Goal: Task Accomplishment & Management: Complete application form

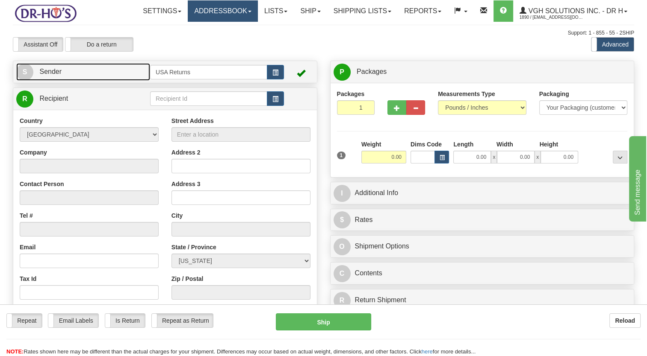
drag, startPoint x: 88, startPoint y: 95, endPoint x: 226, endPoint y: 1, distance: 167.4
click at [88, 81] on link "S Sender" at bounding box center [83, 72] width 134 height 18
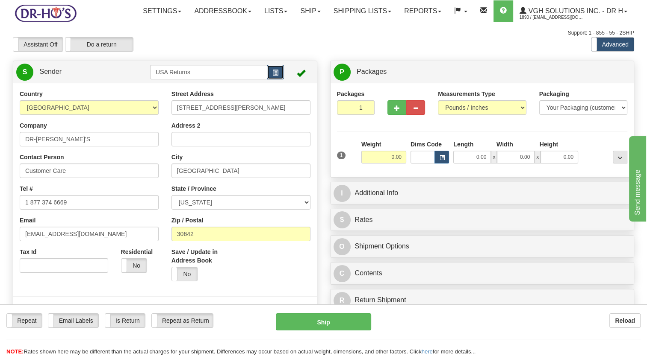
click at [281, 79] on button "button" at bounding box center [275, 72] width 17 height 15
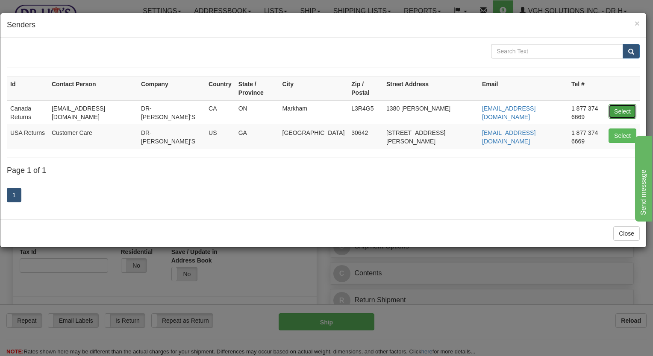
click at [611, 104] on button "Select" at bounding box center [623, 111] width 28 height 15
type input "Canada Returns"
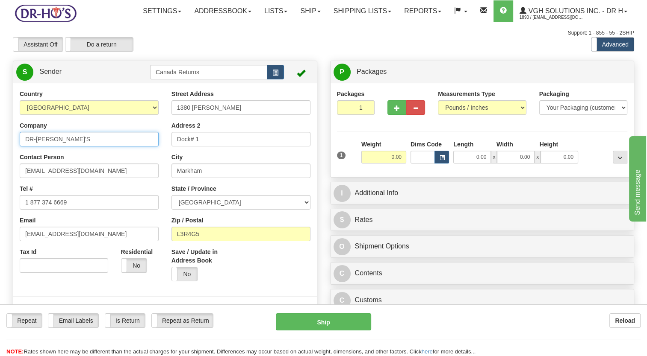
click at [0, 168] on html "Training Course Close Toggle navigation Settings Shipping Preferences New Sende…" at bounding box center [323, 178] width 647 height 356
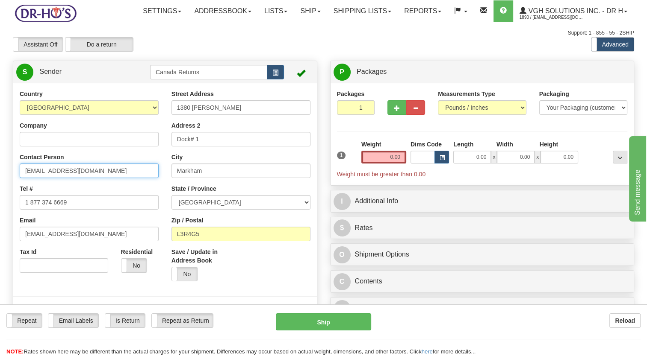
drag, startPoint x: -2, startPoint y: 203, endPoint x: 0, endPoint y: 211, distance: 7.9
click at [0, 210] on html "Training Course Close Toggle navigation Settings Shipping Preferences New Sende…" at bounding box center [323, 178] width 647 height 356
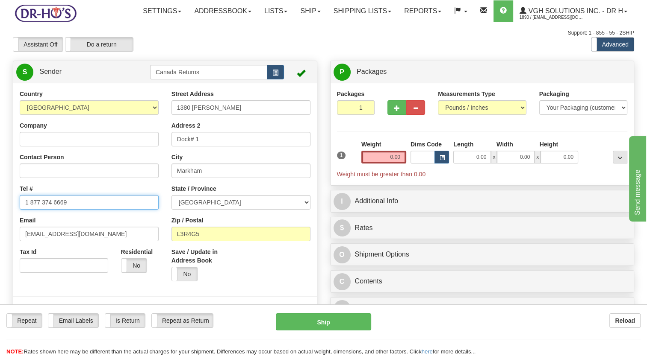
click at [0, 237] on html "Training Course Close Toggle navigation Settings Shipping Preferences New Sende…" at bounding box center [323, 178] width 647 height 356
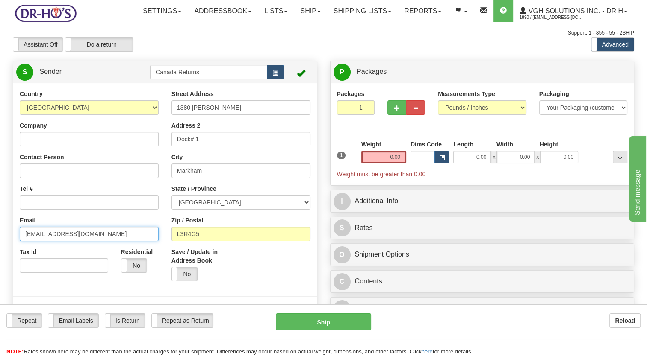
click at [0, 268] on html "Training Course Close Toggle navigation Settings Shipping Preferences New Sende…" at bounding box center [323, 178] width 647 height 356
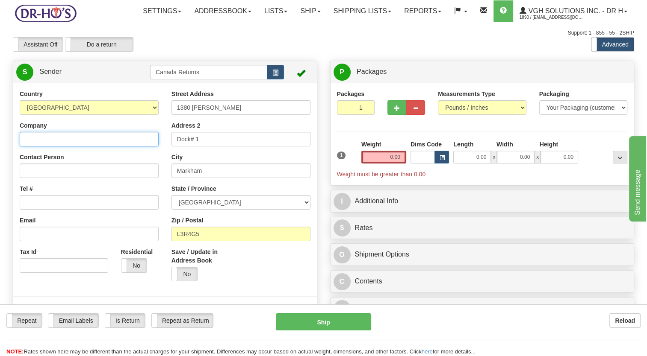
drag, startPoint x: 63, startPoint y: 160, endPoint x: 76, endPoint y: 153, distance: 15.0
click at [65, 147] on input "Company" at bounding box center [89, 139] width 139 height 15
paste input "[PERSON_NAME]"
type input "[PERSON_NAME]"
drag, startPoint x: 50, startPoint y: 230, endPoint x: 46, endPoint y: 222, distance: 8.6
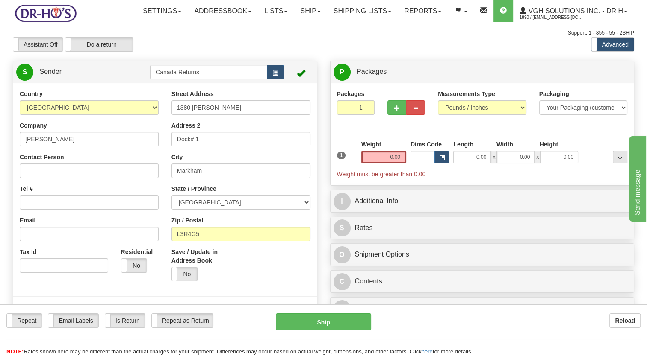
click at [50, 230] on div "Country [GEOGRAPHIC_DATA] [GEOGRAPHIC_DATA] [GEOGRAPHIC_DATA] [GEOGRAPHIC_DATA]…" at bounding box center [89, 185] width 152 height 190
click at [46, 210] on input "Tel #" at bounding box center [89, 202] width 139 height 15
paste input "[PHONE_NUMBER]"
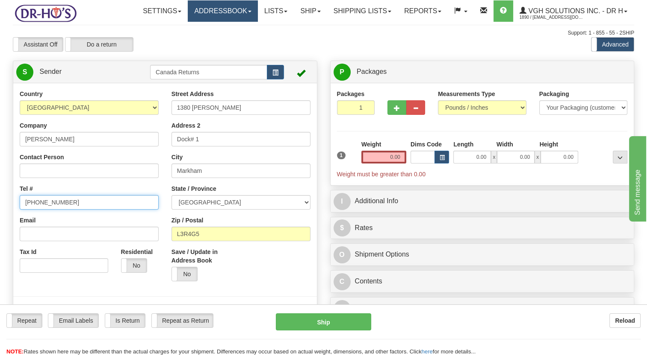
type input "[PHONE_NUMBER]"
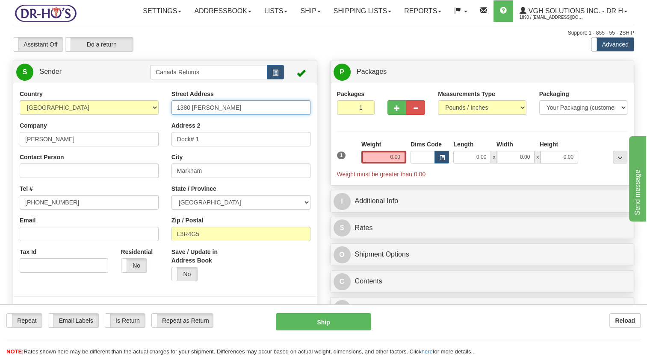
drag, startPoint x: 238, startPoint y: 128, endPoint x: 144, endPoint y: 129, distance: 94.5
click at [146, 129] on div "Country [GEOGRAPHIC_DATA] [GEOGRAPHIC_DATA] [GEOGRAPHIC_DATA] [GEOGRAPHIC_DATA]…" at bounding box center [164, 208] width 303 height 237
paste input "3699 [PERSON_NAME] [PERSON_NAME]"
type input "[STREET_ADDRESS]"
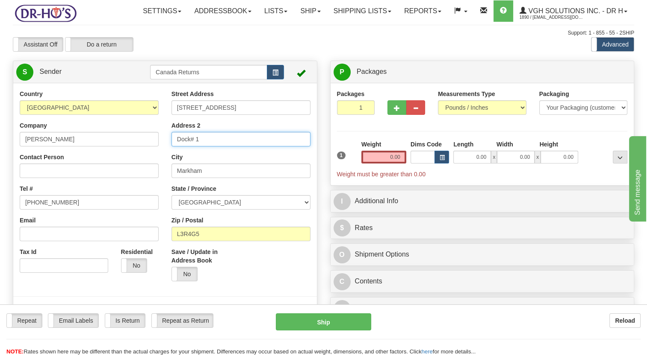
drag, startPoint x: 209, startPoint y: 161, endPoint x: 130, endPoint y: 176, distance: 80.5
click at [130, 176] on div "Country [GEOGRAPHIC_DATA] [GEOGRAPHIC_DATA] [GEOGRAPHIC_DATA] [GEOGRAPHIC_DATA]…" at bounding box center [164, 208] width 303 height 237
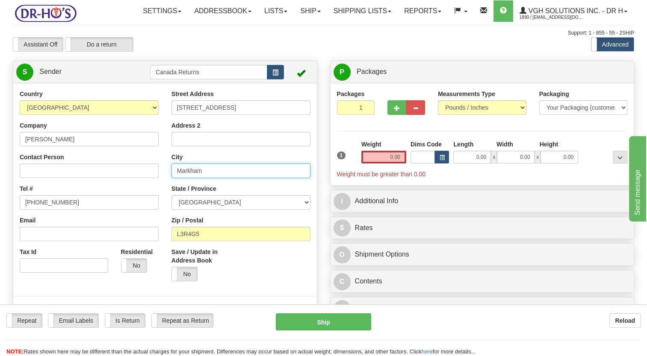
drag, startPoint x: 179, startPoint y: 193, endPoint x: 132, endPoint y: 204, distance: 49.1
click at [132, 204] on div "Country [GEOGRAPHIC_DATA] [GEOGRAPHIC_DATA] [GEOGRAPHIC_DATA] [GEOGRAPHIC_DATA]…" at bounding box center [164, 208] width 303 height 237
paste input "[PERSON_NAME]-Rockland"
type input "[PERSON_NAME]-Rockland"
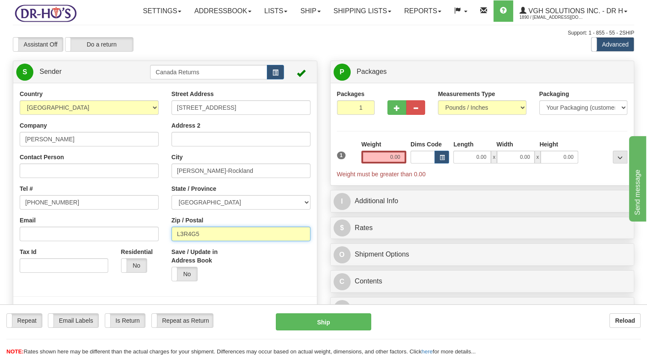
click at [141, 263] on div "Country [GEOGRAPHIC_DATA] [GEOGRAPHIC_DATA] [GEOGRAPHIC_DATA] [GEOGRAPHIC_DATA]…" at bounding box center [164, 208] width 303 height 237
paste input "K0A1E0"
type input "K0A1E0"
click at [251, 278] on div "Save / Update in Address Book Yes No" at bounding box center [241, 268] width 152 height 40
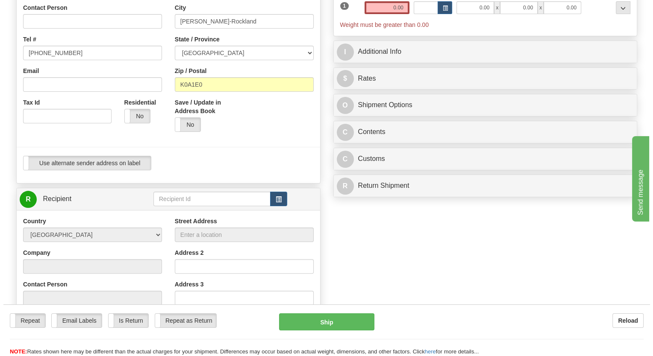
scroll to position [171, 0]
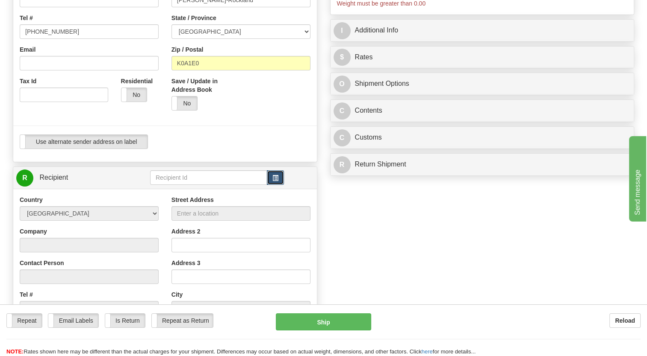
click at [275, 181] on span "button" at bounding box center [275, 179] width 6 height 6
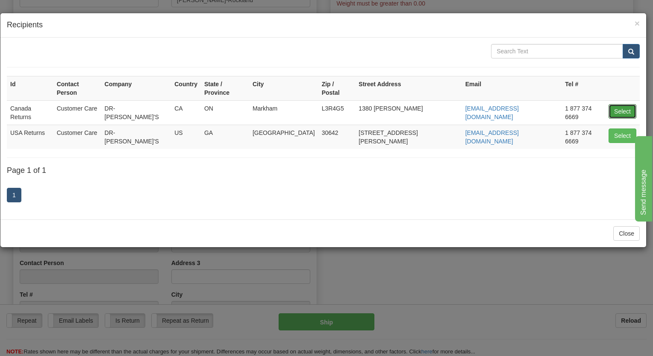
drag, startPoint x: 619, startPoint y: 101, endPoint x: 565, endPoint y: 115, distance: 55.7
click at [619, 104] on button "Select" at bounding box center [623, 111] width 28 height 15
type input "Canada Returns"
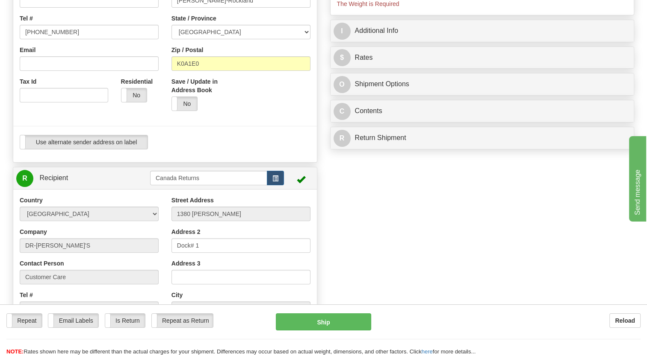
type input "0.00"
click at [294, 150] on div "Use alternate sender address on label Use alternate sender address on label" at bounding box center [165, 142] width 291 height 15
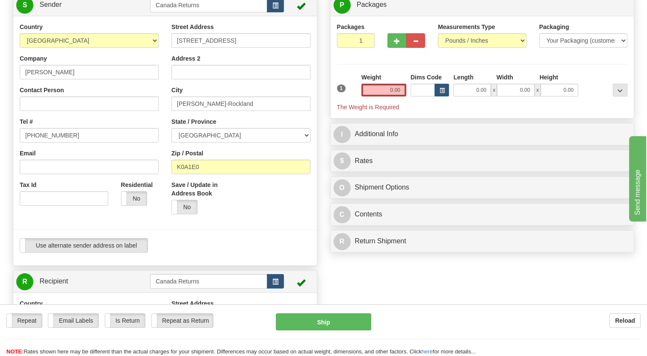
scroll to position [42, 0]
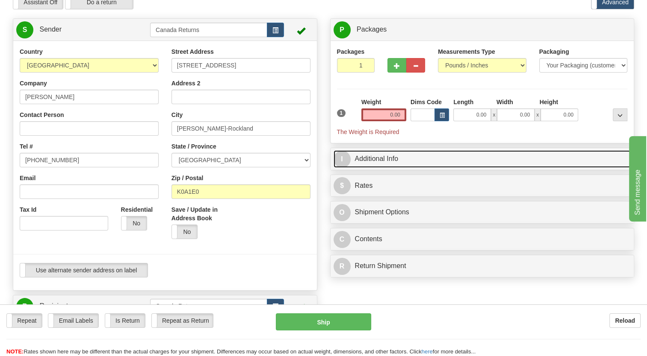
click at [382, 168] on link "I Additional Info" at bounding box center [481, 159] width 297 height 18
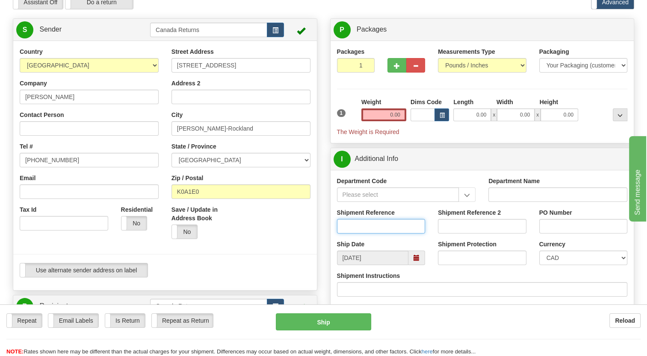
click at [358, 234] on input "Shipment Reference" at bounding box center [381, 226] width 88 height 15
paste input "1156379"
type input "1156379"
click at [310, 246] on div "Save / Update in Address Book Yes No" at bounding box center [241, 226] width 152 height 40
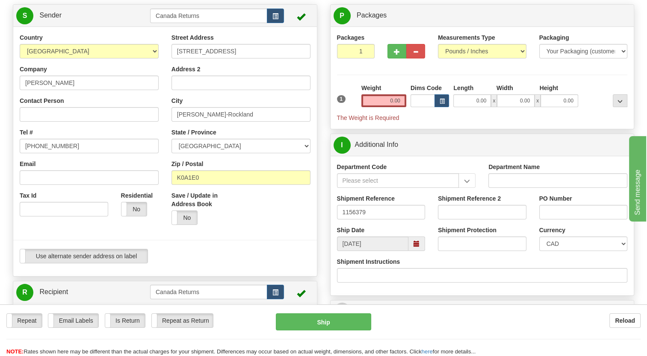
scroll to position [85, 0]
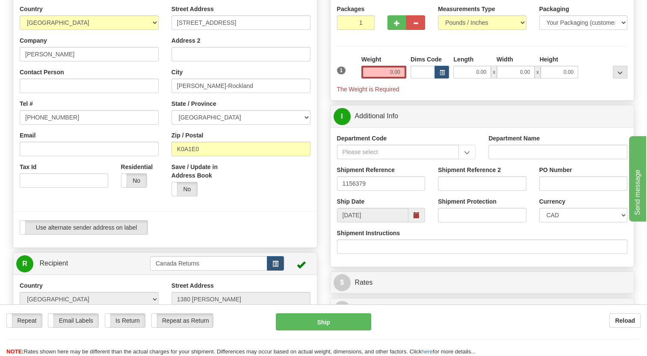
click at [410, 223] on span at bounding box center [416, 215] width 17 height 15
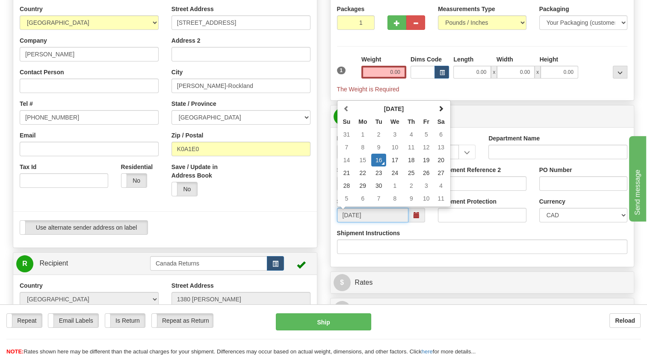
drag, startPoint x: 382, startPoint y: 204, endPoint x: 369, endPoint y: 209, distance: 13.9
click at [382, 192] on td "30" at bounding box center [378, 185] width 15 height 13
type input "[DATE]"
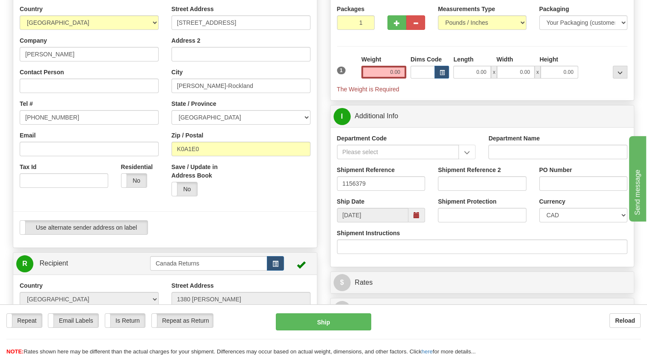
drag, startPoint x: 259, startPoint y: 226, endPoint x: 307, endPoint y: 230, distance: 48.0
click at [259, 221] on div at bounding box center [165, 212] width 316 height 18
drag, startPoint x: 379, startPoint y: 93, endPoint x: 371, endPoint y: 89, distance: 9.0
click at [379, 79] on input "0.00" at bounding box center [383, 72] width 45 height 13
type input "1.00"
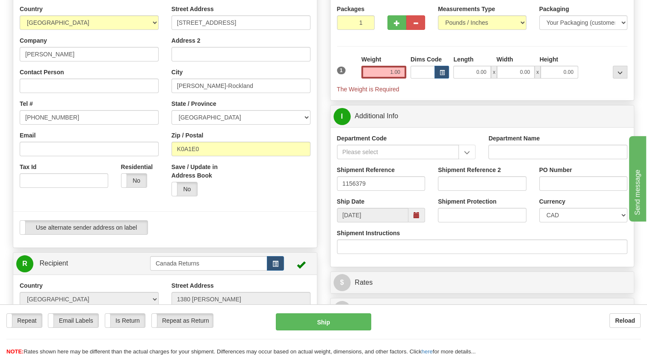
click at [344, 74] on div "1" at bounding box center [347, 64] width 24 height 19
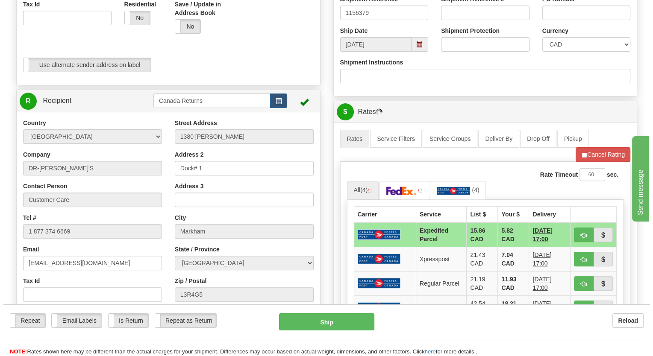
scroll to position [256, 0]
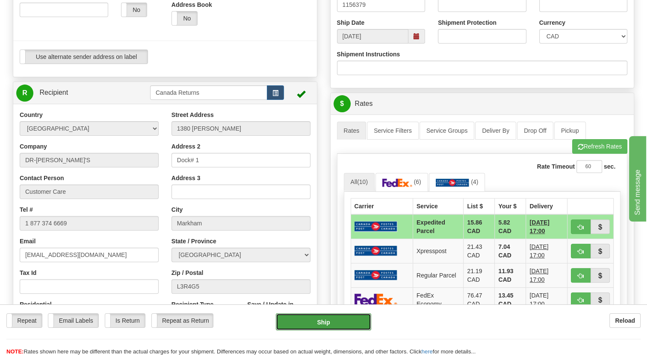
click at [338, 324] on button "Ship" at bounding box center [323, 322] width 95 height 17
type input "DOM.EP"
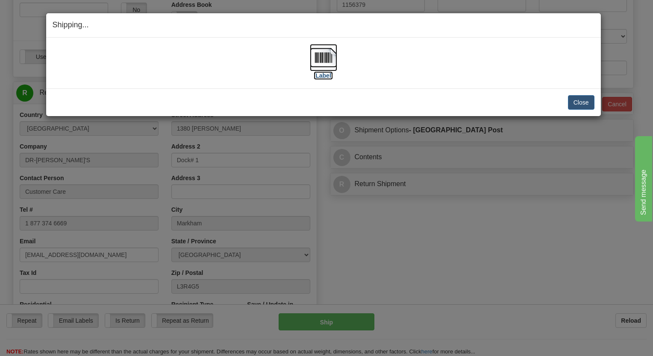
click at [314, 60] on img at bounding box center [323, 57] width 27 height 27
